Goal: Task Accomplishment & Management: Use online tool/utility

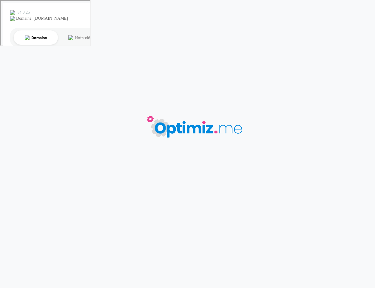
type input "[DOMAIN_NAME] - [DOMAIN_NAME]"
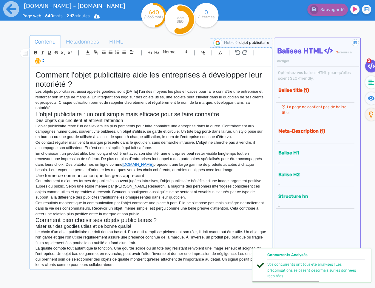
scroll to position [41, 0]
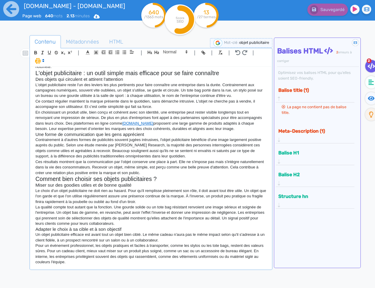
click at [173, 263] on p "Pour un événement professionnel, les objets pratiques et faciles à transporter,…" at bounding box center [151, 254] width 231 height 22
click at [199, 124] on p "En choisissant un produit utile, bien conçu et cohérent avec son identité, une …" at bounding box center [151, 121] width 231 height 22
click at [174, 129] on p "En choisissant un produit utile, bien conçu et cohérent avec son identité, une …" at bounding box center [151, 121] width 231 height 22
drag, startPoint x: 222, startPoint y: 123, endPoint x: 187, endPoint y: 124, distance: 35.5
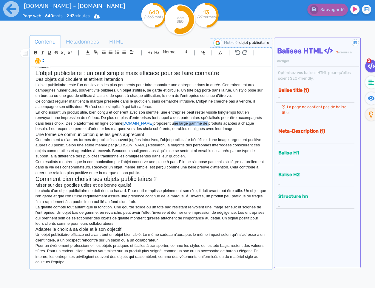
click at [187, 124] on p "En choisissant un produit utile, bien conçu et cohérent avec son identité, une …" at bounding box center [151, 121] width 231 height 22
click at [190, 123] on p "En choisissant un produit utile, bien conçu et cohérent avec son identité, une …" at bounding box center [151, 121] width 231 height 22
click at [191, 123] on p "En choisissant un produit utile, bien conçu et cohérent avec son identité, une …" at bounding box center [151, 121] width 231 height 22
drag, startPoint x: 208, startPoint y: 153, endPoint x: 212, endPoint y: 154, distance: 4.5
click at [208, 153] on p "Contrairement à d'autres formes de publicités souvent jugées intrusives, l'obje…" at bounding box center [151, 148] width 231 height 22
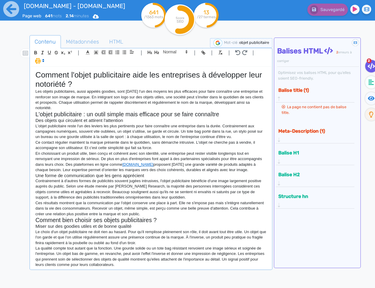
scroll to position [1, 0]
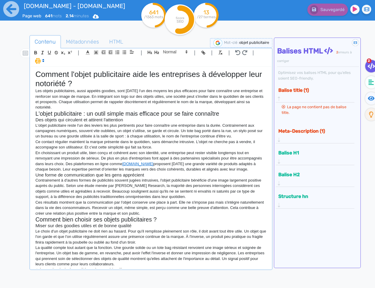
click at [113, 124] on p "L'objet publicitaire reste l'un des leviers les plus pertinents pour faire conn…" at bounding box center [151, 131] width 231 height 16
click at [11, 10] on icon at bounding box center [11, 9] width 16 height 16
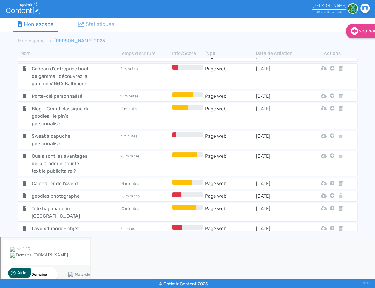
scroll to position [835, 0]
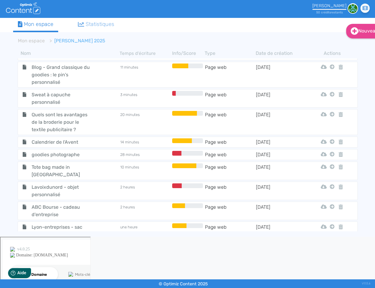
click at [56, 244] on span "[DOMAIN_NAME] - [DOMAIN_NAME]" at bounding box center [60, 251] width 67 height 15
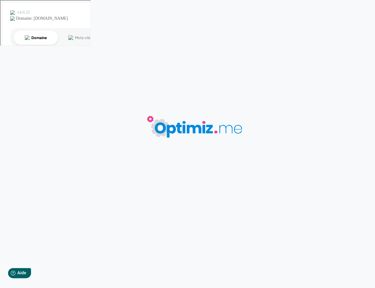
type input "[DOMAIN_NAME] - [DOMAIN_NAME]"
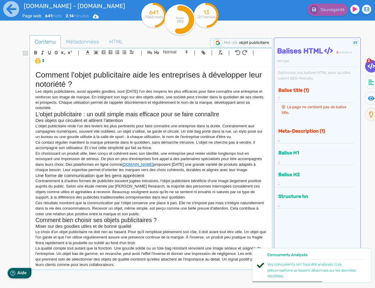
click at [19, 272] on span "Aide" at bounding box center [22, 273] width 10 height 5
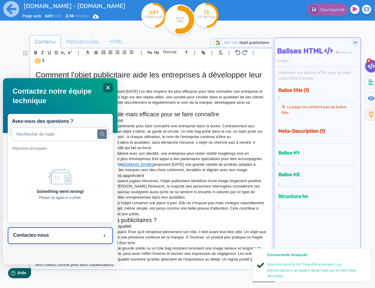
click at [52, 229] on button "Contactez-nous" at bounding box center [59, 236] width 105 height 17
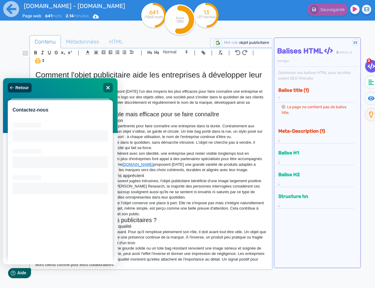
click at [20, 89] on span "Retour" at bounding box center [21, 87] width 13 height 5
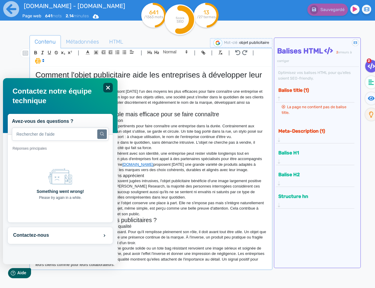
click at [107, 89] on icon "Fermer" at bounding box center [108, 88] width 4 height 4
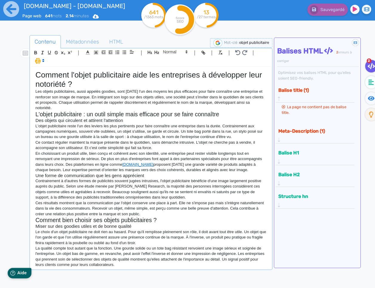
click at [19, 275] on span "Aide" at bounding box center [22, 273] width 10 height 5
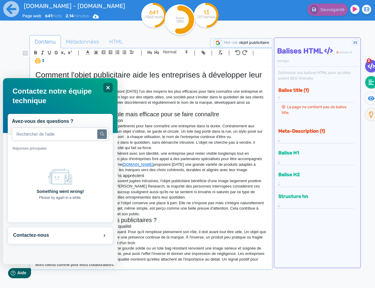
click at [370, 82] on icon at bounding box center [371, 82] width 5 height 6
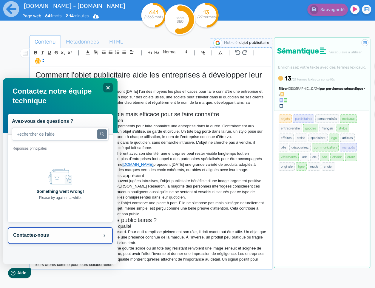
click at [92, 237] on button "Contactez-nous" at bounding box center [59, 236] width 105 height 17
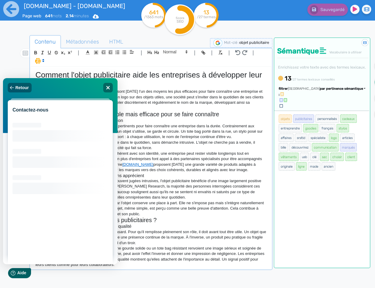
click at [148, 154] on p "En choisissant un produit utile, bien conçu et cohérent avec son identité, une …" at bounding box center [151, 162] width 231 height 22
click at [20, 90] on span "Retour" at bounding box center [21, 87] width 13 height 5
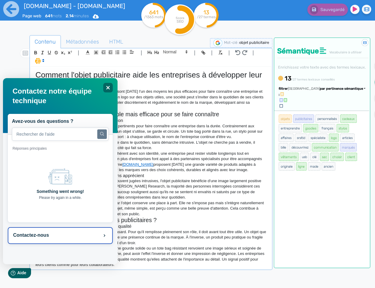
click at [42, 237] on button "Contactez-nous" at bounding box center [59, 236] width 105 height 17
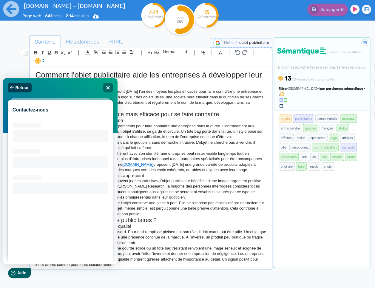
click at [12, 86] on icon "Retour" at bounding box center [11, 87] width 5 height 5
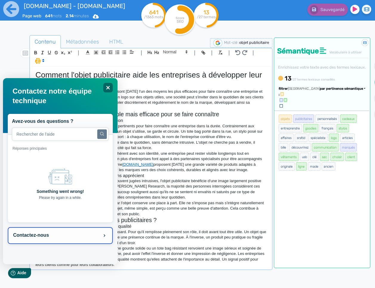
click at [50, 231] on button "Contactez-nous" at bounding box center [59, 236] width 105 height 17
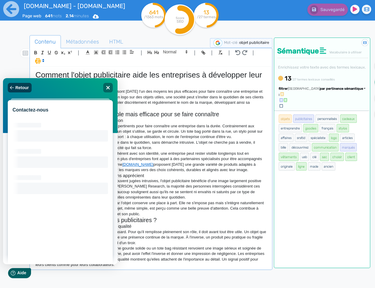
click at [23, 85] on button "Retour" at bounding box center [19, 88] width 24 height 10
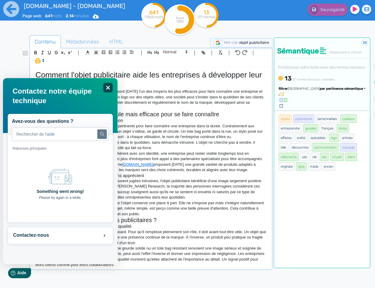
click at [110, 86] on icon "Close" at bounding box center [107, 87] width 4 height 4
